Goal: Information Seeking & Learning: Understand process/instructions

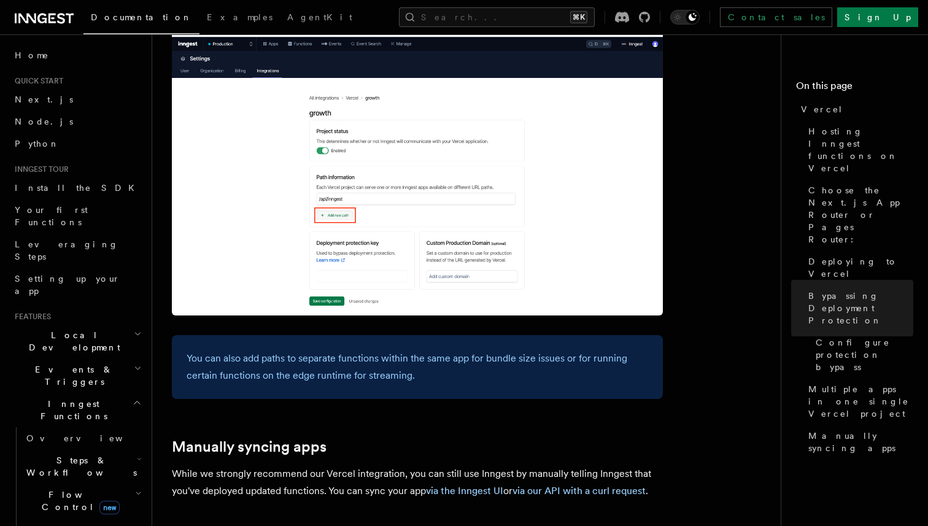
scroll to position [1866, 0]
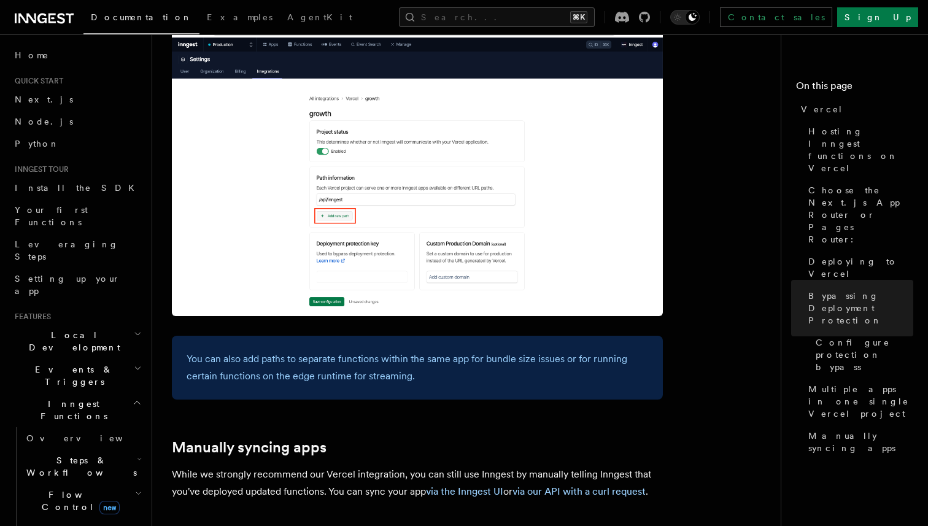
click at [74, 393] on h2 "Inngest Functions" at bounding box center [77, 410] width 134 height 34
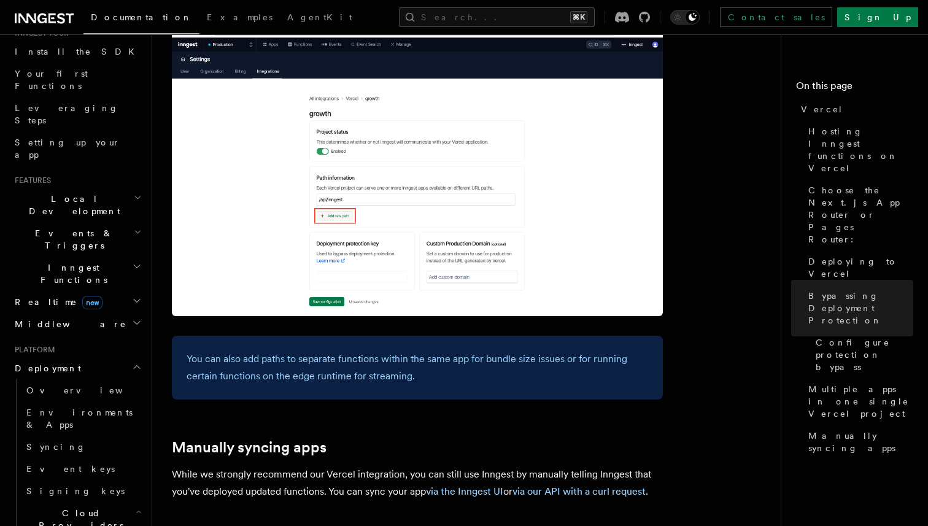
scroll to position [144, 0]
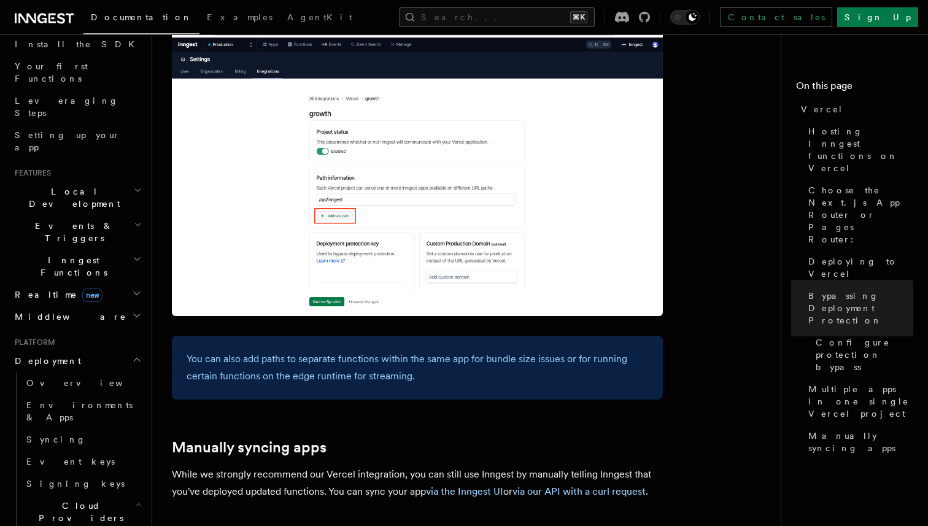
click at [62, 350] on h2 "Deployment" at bounding box center [77, 361] width 134 height 22
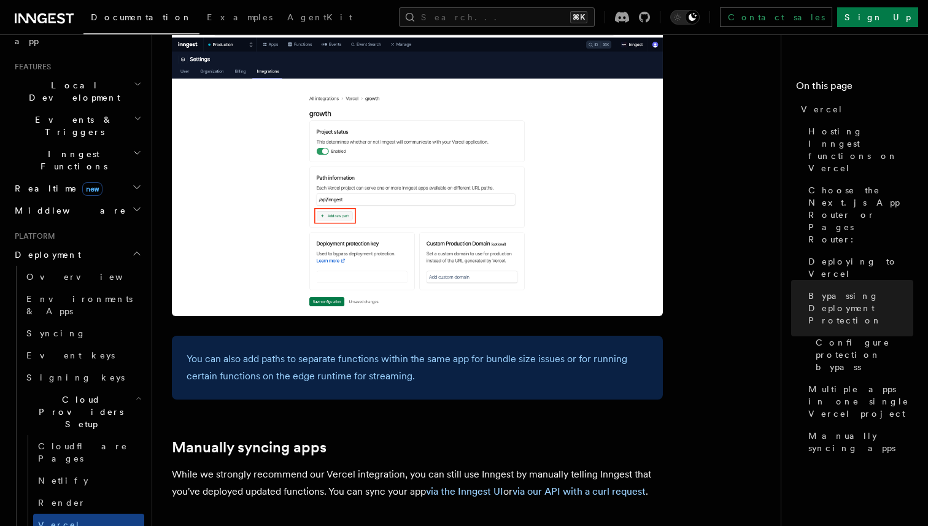
scroll to position [252, 0]
click at [67, 511] on link "Vercel" at bounding box center [88, 522] width 111 height 22
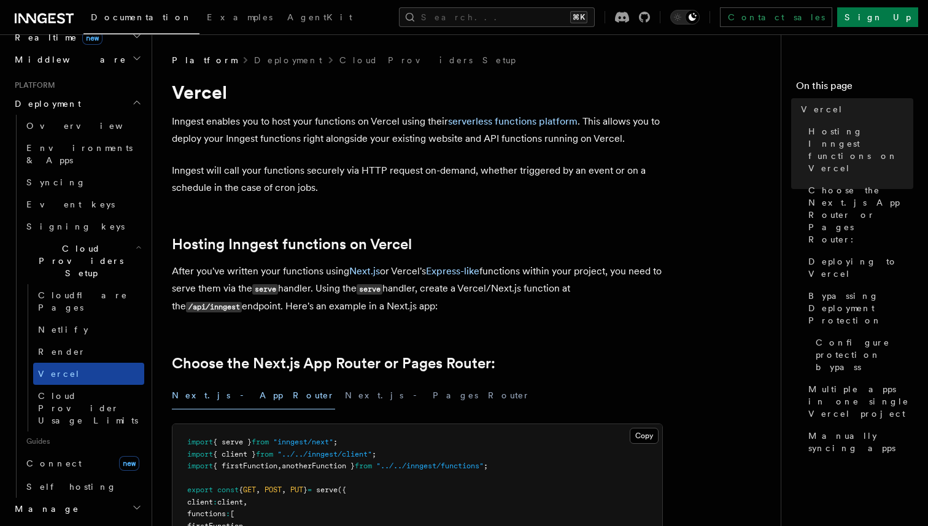
scroll to position [409, 0]
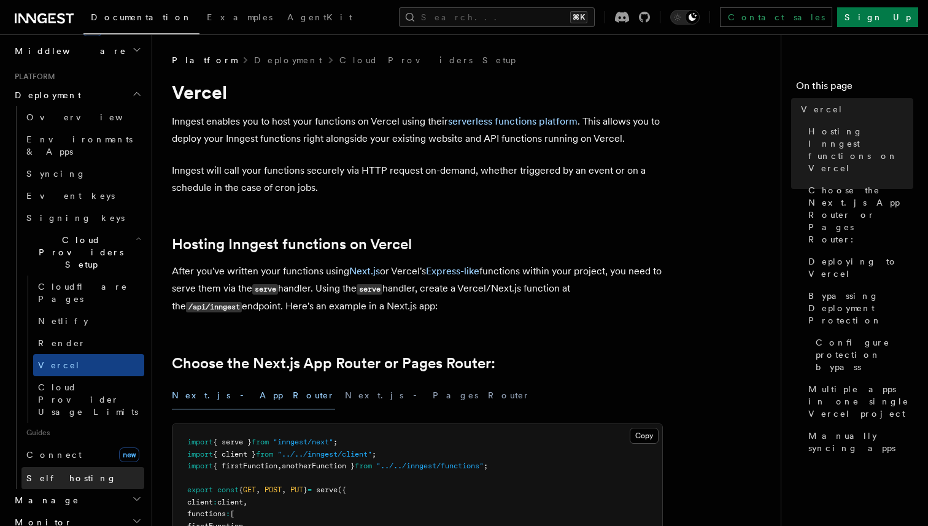
click at [55, 473] on span "Self hosting" at bounding box center [71, 478] width 90 height 10
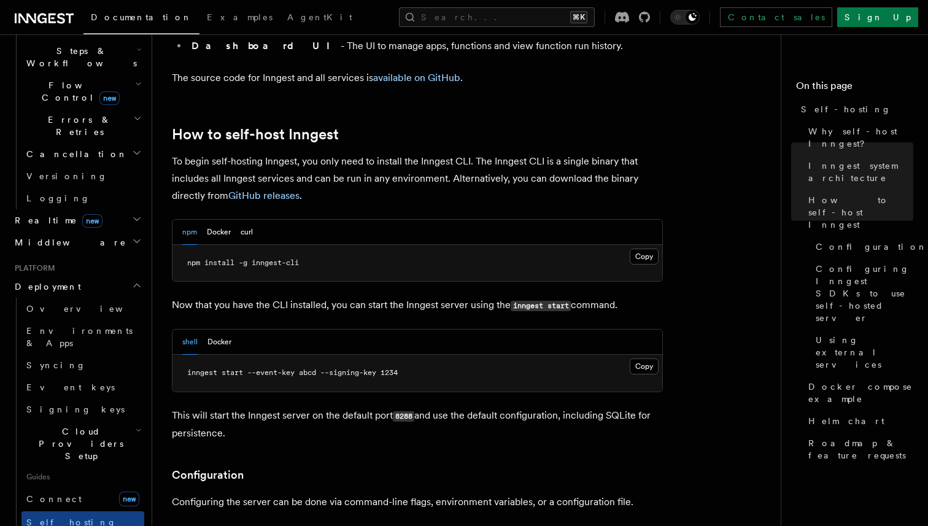
scroll to position [1163, 0]
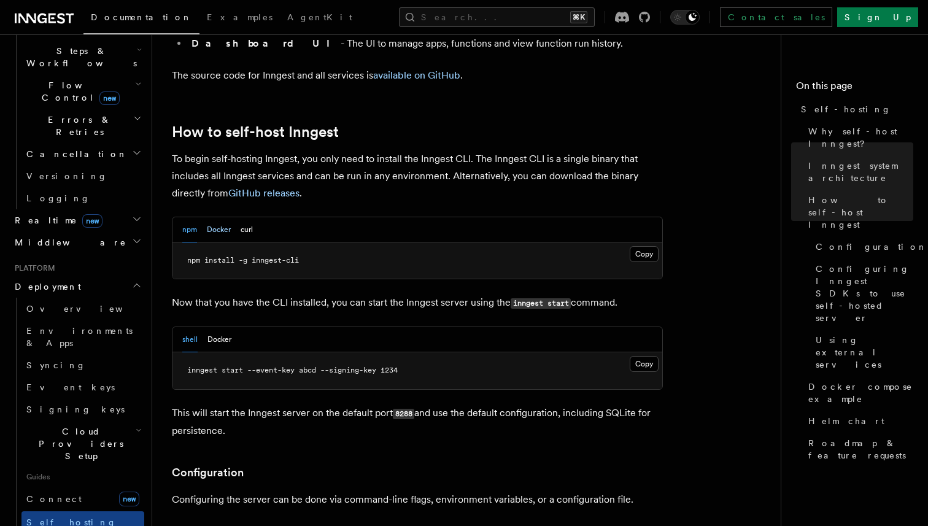
click at [222, 217] on button "Docker" at bounding box center [219, 229] width 24 height 25
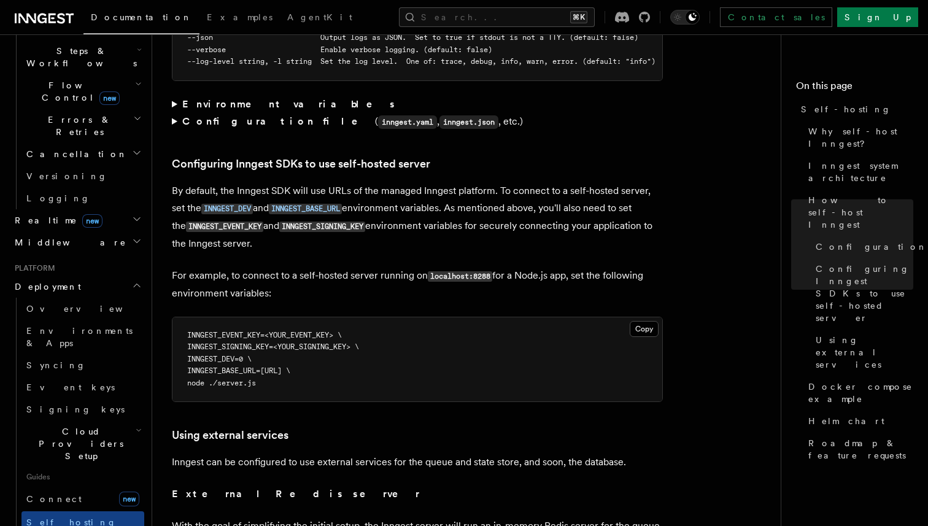
scroll to position [2553, 0]
